Goal: Download file/media

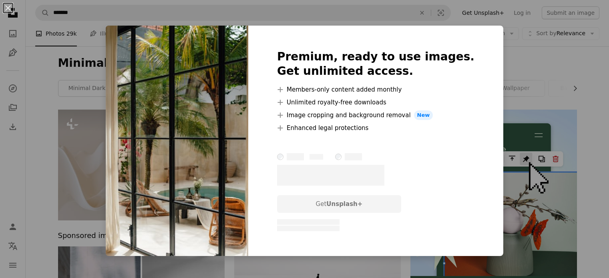
scroll to position [7447, 0]
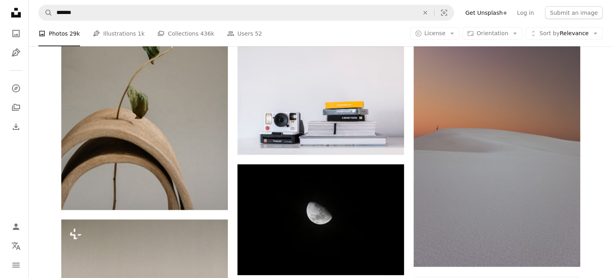
scroll to position [8408, 0]
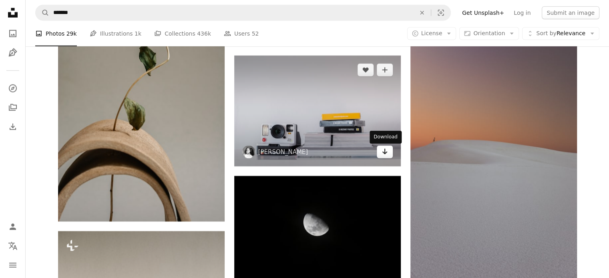
click at [382, 155] on icon "Arrow pointing down" at bounding box center [385, 152] width 6 height 10
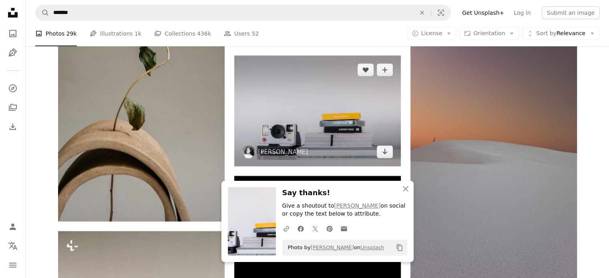
click at [328, 129] on img at bounding box center [317, 111] width 167 height 111
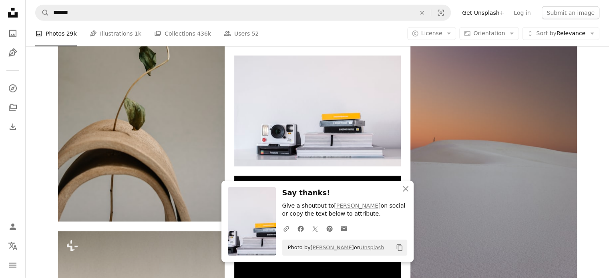
click at [55, 32] on li "A photo Photos 29k" at bounding box center [56, 34] width 42 height 26
drag, startPoint x: 22, startPoint y: 15, endPoint x: 12, endPoint y: 14, distance: 10.1
click at [22, 15] on nav "Unsplash logo Unsplash Home A photo Pen Tool A compass A stack of folders Downl…" at bounding box center [13, 139] width 26 height 278
click at [11, 13] on icon "Unsplash logo Unsplash Home" at bounding box center [13, 13] width 16 height 16
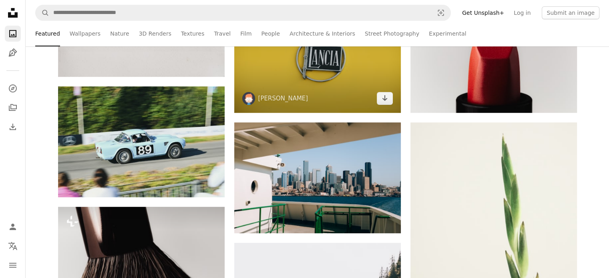
scroll to position [320, 0]
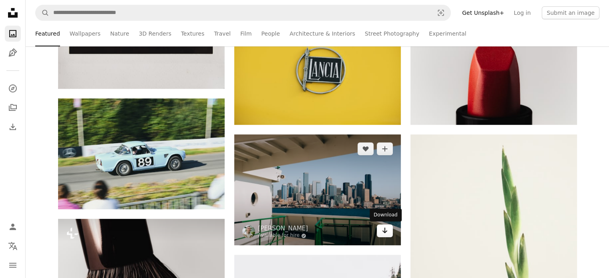
click at [383, 232] on icon "Download" at bounding box center [384, 231] width 5 height 6
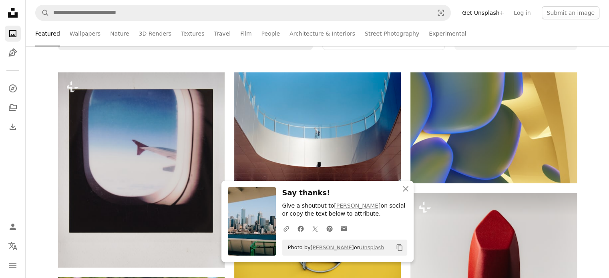
scroll to position [80, 0]
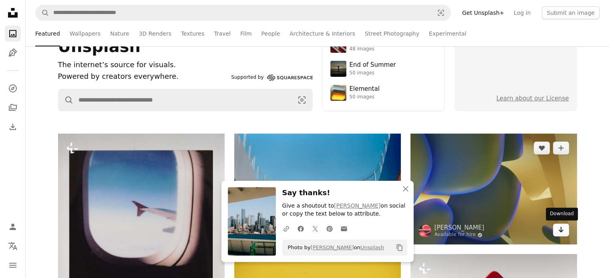
click at [562, 227] on icon "Arrow pointing down" at bounding box center [561, 230] width 6 height 10
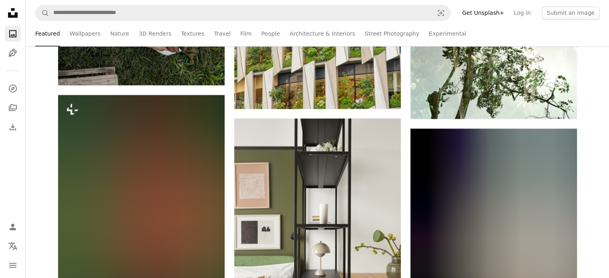
scroll to position [1121, 0]
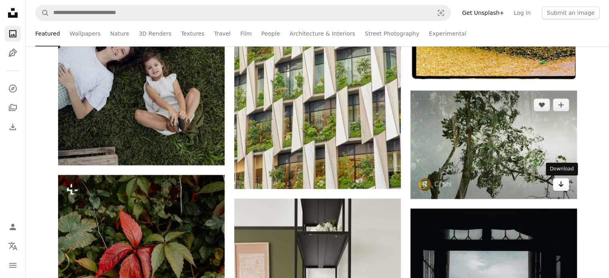
click at [560, 185] on icon "Arrow pointing down" at bounding box center [561, 184] width 6 height 10
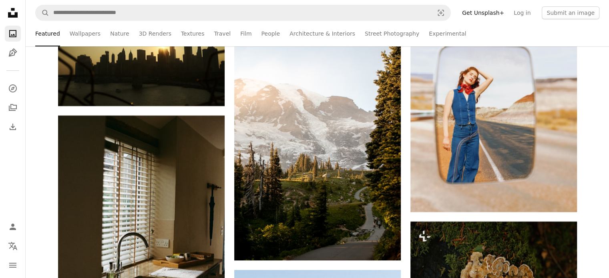
scroll to position [9289, 0]
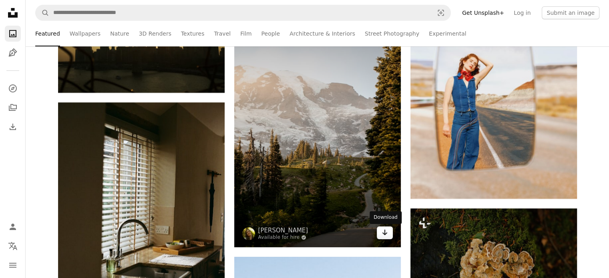
click at [382, 233] on icon "Download" at bounding box center [384, 233] width 5 height 6
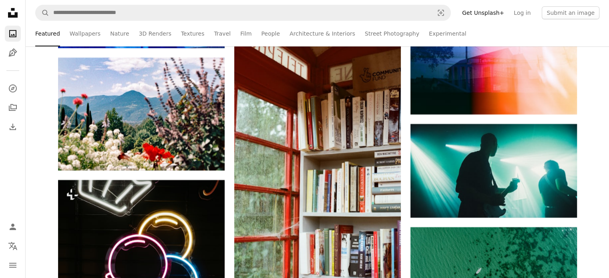
scroll to position [18578, 0]
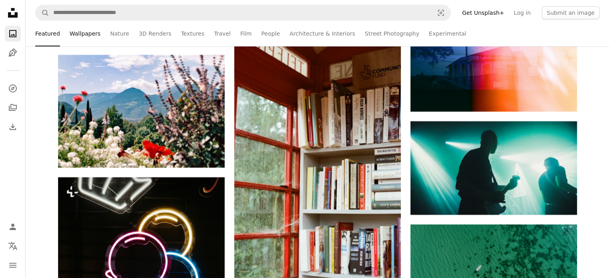
click at [83, 31] on link "Wallpapers" at bounding box center [85, 34] width 31 height 26
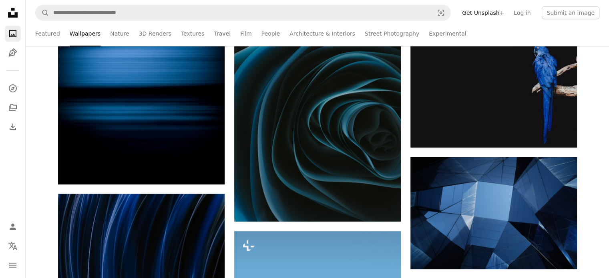
scroll to position [2723, 0]
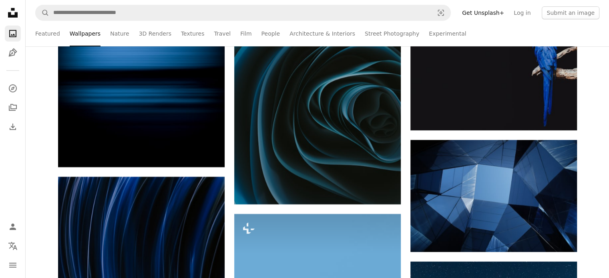
click at [397, 32] on ul "Featured Wallpapers Nature 3D Renders Textures Travel Film People Architecture …" at bounding box center [317, 34] width 564 height 26
click at [387, 32] on link "Street Photography" at bounding box center [392, 34] width 54 height 26
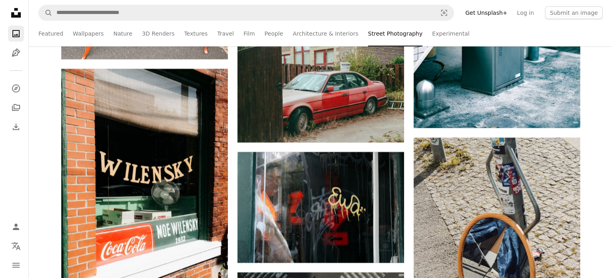
scroll to position [3283, 0]
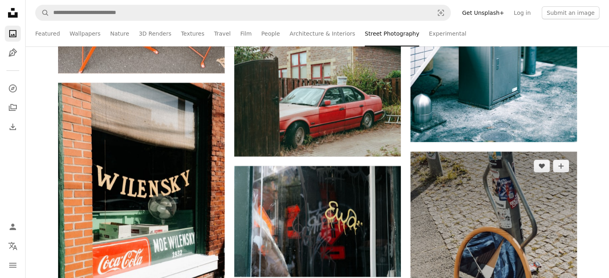
click at [500, 191] on img at bounding box center [493, 277] width 167 height 250
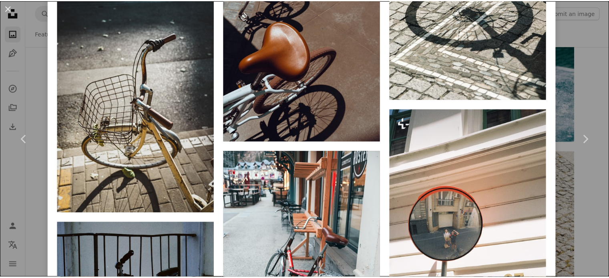
scroll to position [641, 0]
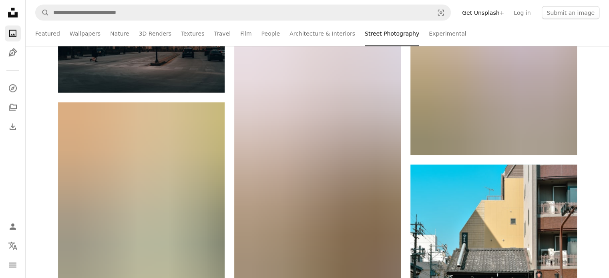
scroll to position [4885, 0]
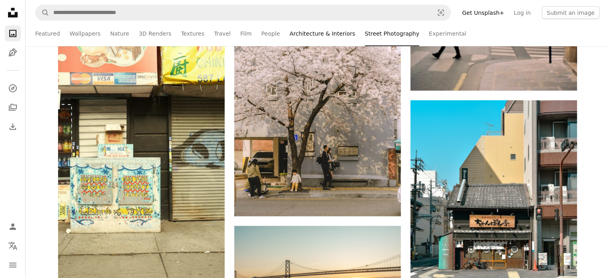
click at [308, 35] on link "Architecture & Interiors" at bounding box center [322, 34] width 66 height 26
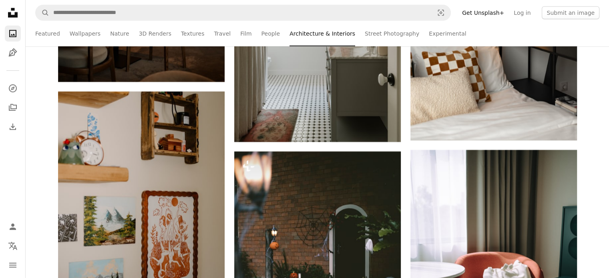
scroll to position [2482, 0]
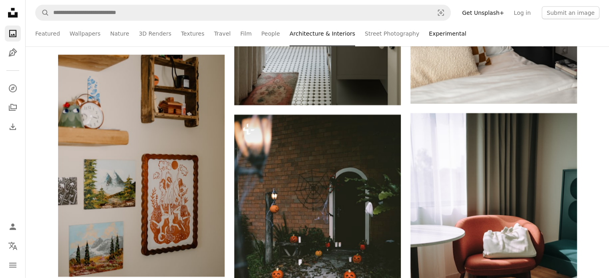
click at [429, 35] on link "Experimental" at bounding box center [447, 34] width 37 height 26
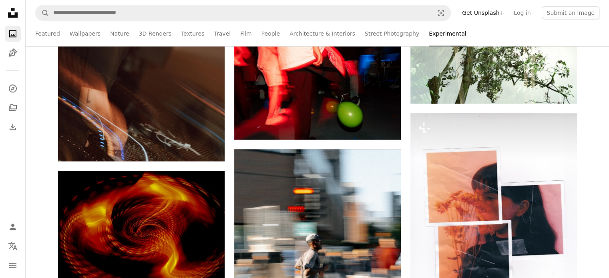
scroll to position [801, 0]
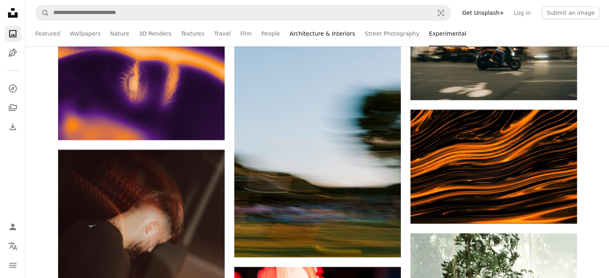
click at [295, 30] on link "Architecture & Interiors" at bounding box center [322, 34] width 66 height 26
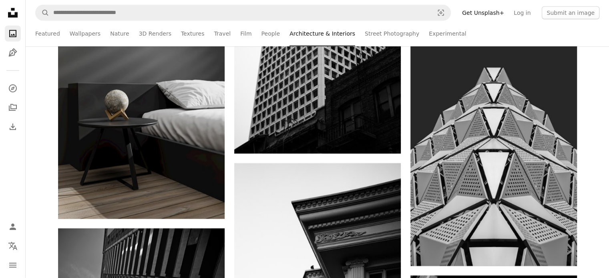
scroll to position [5605, 0]
